Goal: Find contact information: Obtain details needed to contact an individual or organization

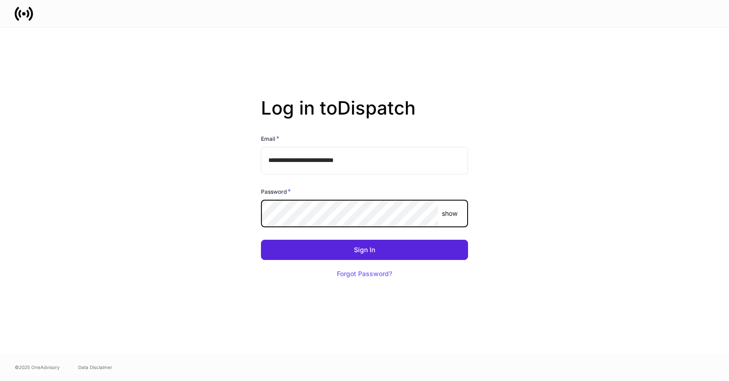
click at [0, 381] on com-1password-button at bounding box center [0, 381] width 0 height 0
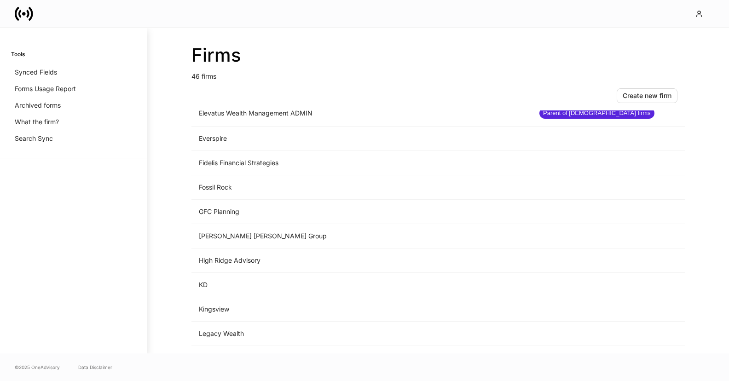
scroll to position [548, 0]
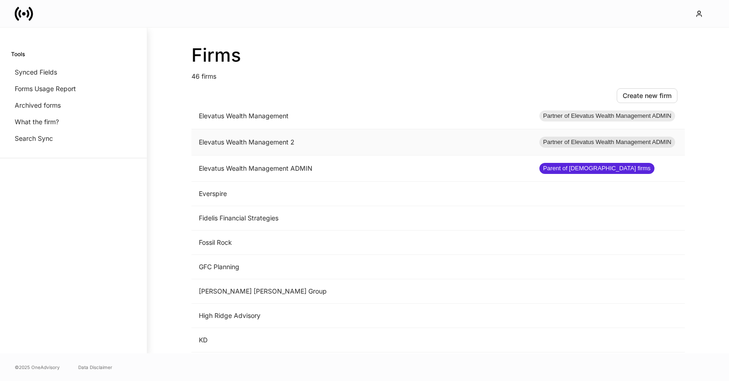
click at [292, 143] on td "Elevatus Wealth Management 2" at bounding box center [362, 142] width 341 height 26
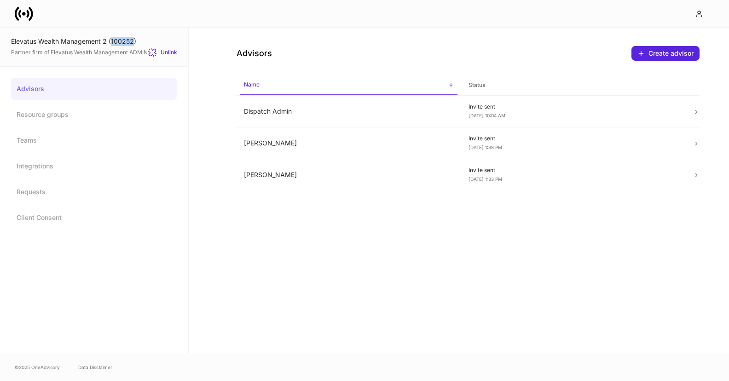
drag, startPoint x: 133, startPoint y: 41, endPoint x: 111, endPoint y: 41, distance: 21.6
click at [111, 41] on div "Elevatus Wealth Management 2 (100252)" at bounding box center [94, 41] width 166 height 9
copy div "100252"
click at [405, 184] on td "[PERSON_NAME]" at bounding box center [349, 175] width 225 height 32
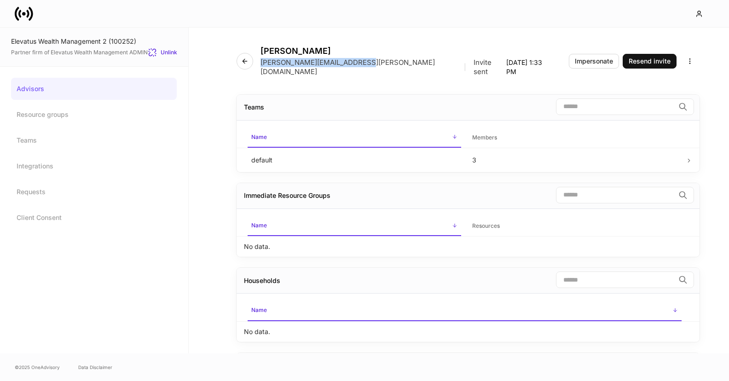
drag, startPoint x: 371, startPoint y: 64, endPoint x: 262, endPoint y: 64, distance: 108.2
click at [262, 64] on p "[PERSON_NAME][EMAIL_ADDRESS][PERSON_NAME][DOMAIN_NAME]" at bounding box center [359, 67] width 196 height 18
copy p "[PERSON_NAME][EMAIL_ADDRESS][PERSON_NAME][DOMAIN_NAME]"
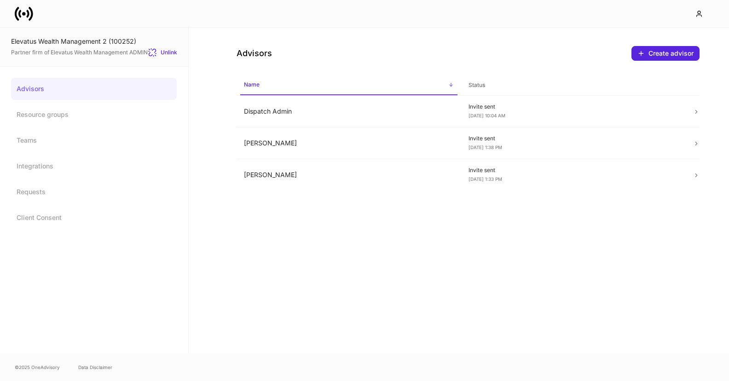
click at [26, 20] on icon at bounding box center [24, 14] width 18 height 18
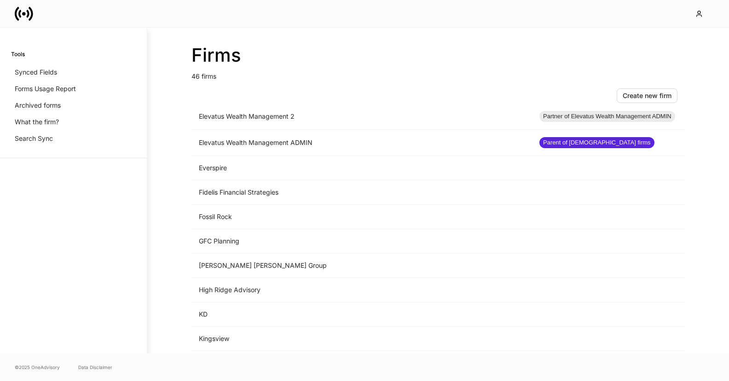
scroll to position [535, 0]
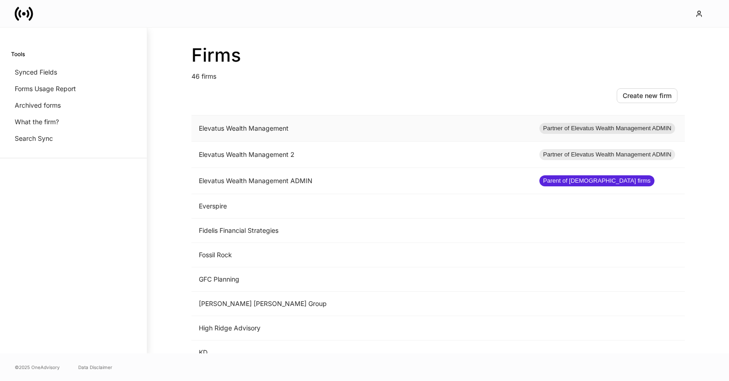
click at [272, 124] on td "Elevatus Wealth Management" at bounding box center [362, 129] width 341 height 26
